Goal: Information Seeking & Learning: Learn about a topic

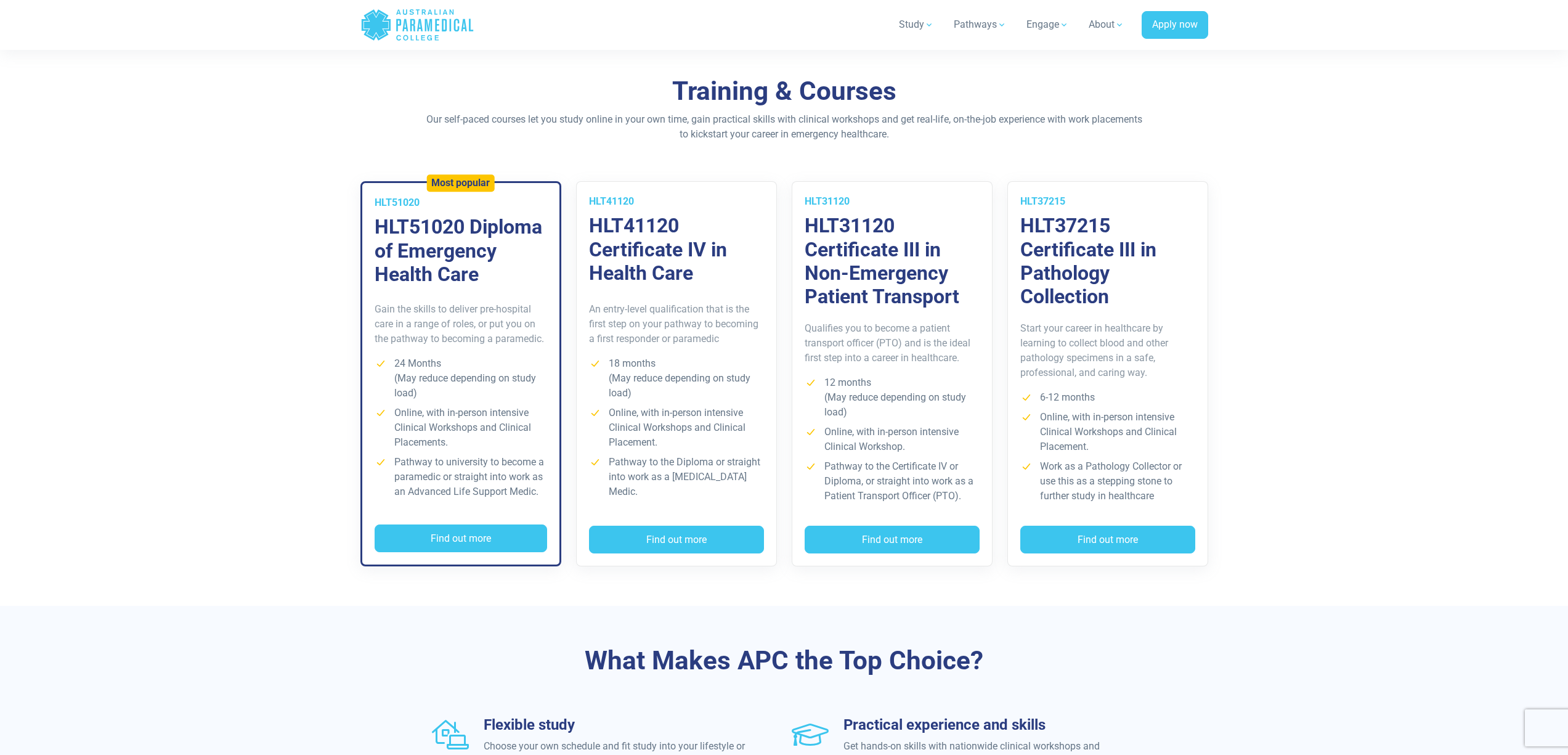
scroll to position [804, 0]
click at [861, 271] on h3 "HLT31120 Certificate III in Non-Emergency Patient Transport" at bounding box center [892, 260] width 175 height 95
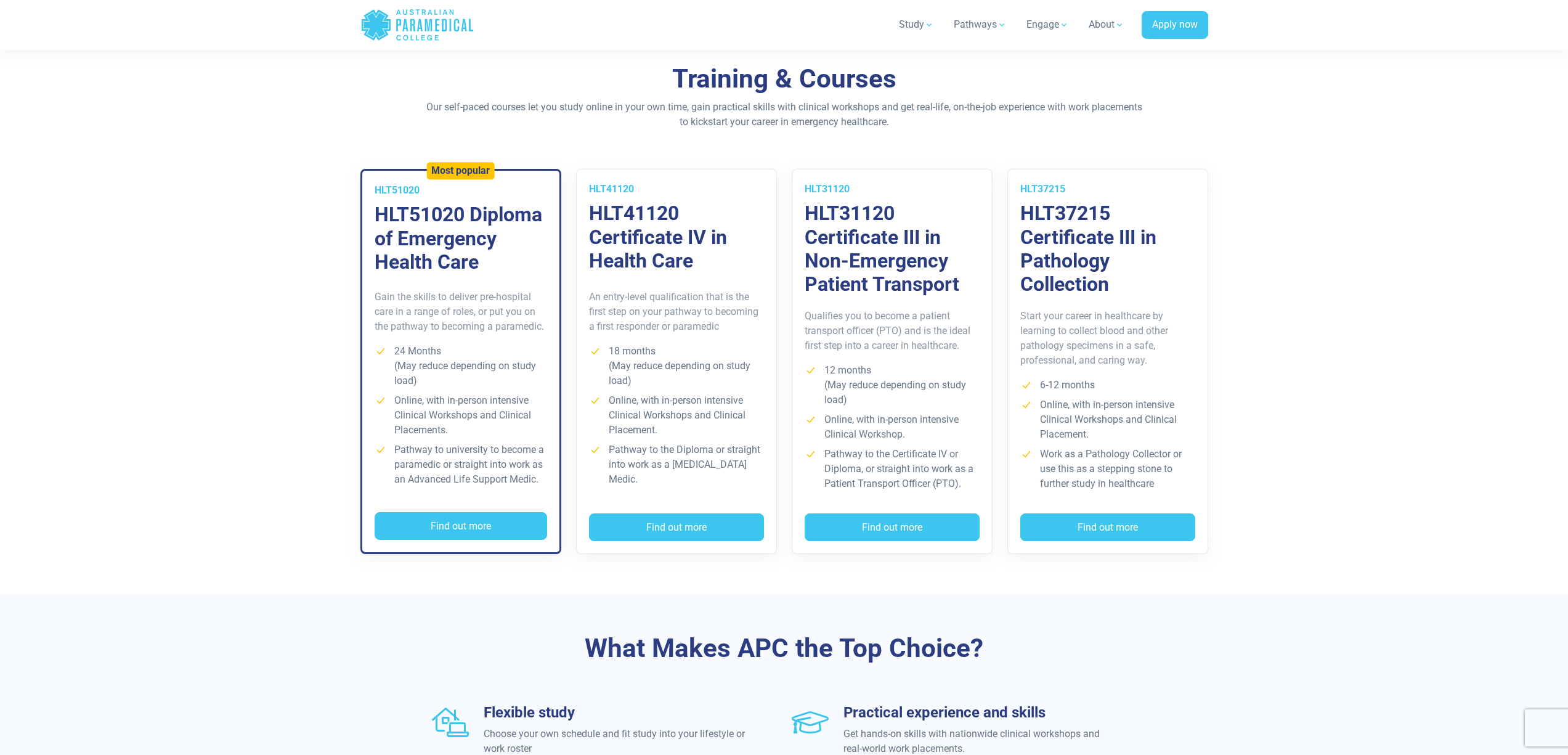
scroll to position [817, 0]
click at [1095, 519] on button "Find out more" at bounding box center [1108, 527] width 175 height 28
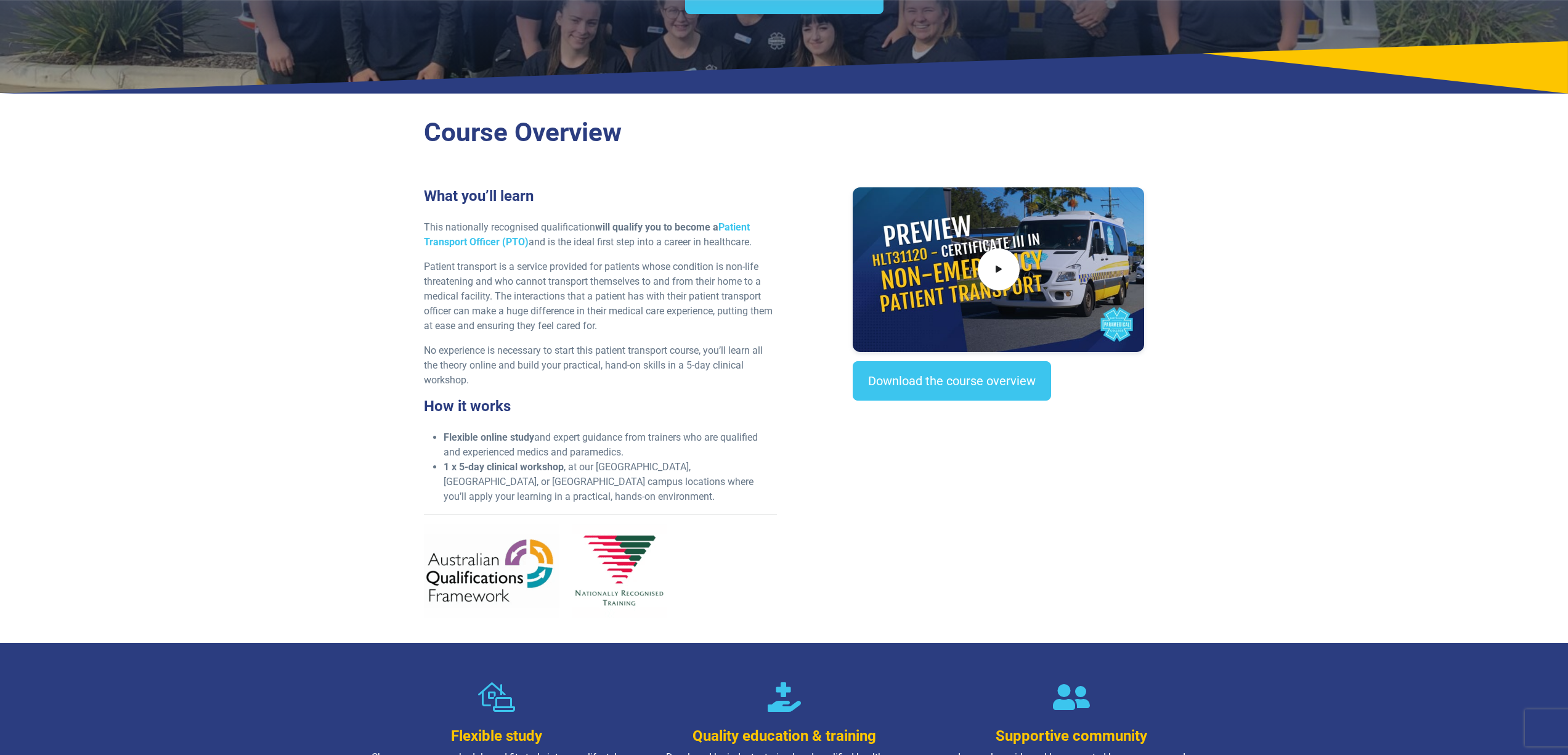
scroll to position [311, 0]
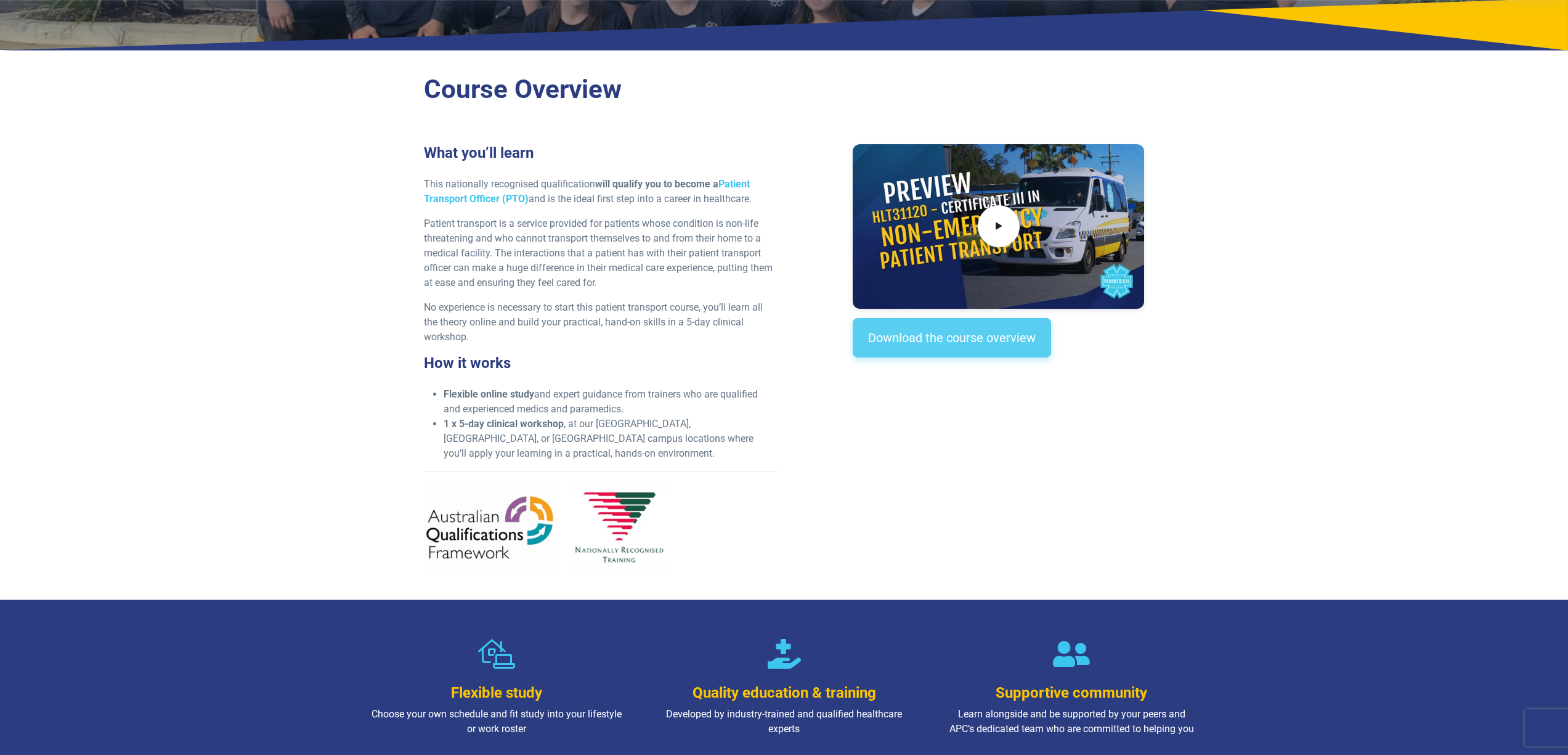
click at [896, 344] on link "Download the course overview" at bounding box center [952, 338] width 199 height 40
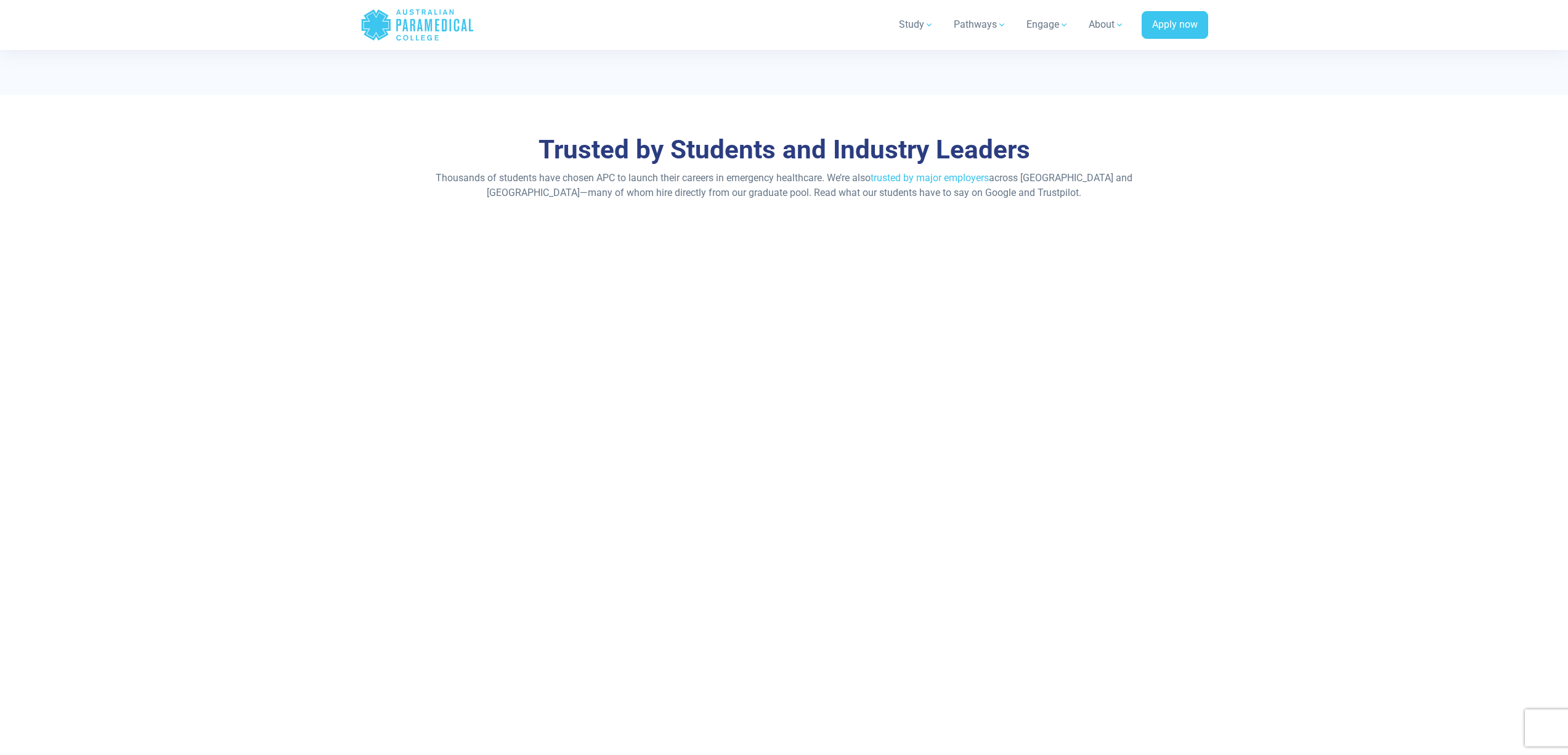
scroll to position [6027, 0]
